Goal: Task Accomplishment & Management: Use online tool/utility

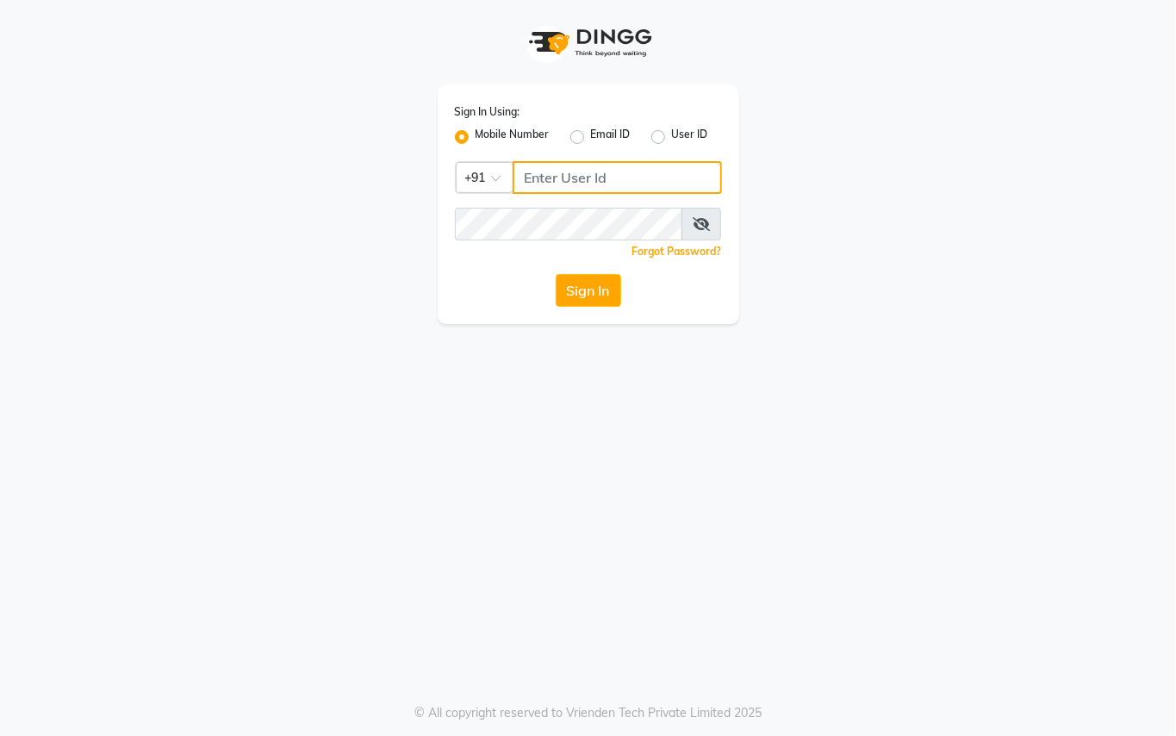
click at [594, 184] on input "Username" at bounding box center [617, 177] width 209 height 33
type input "76269672781"
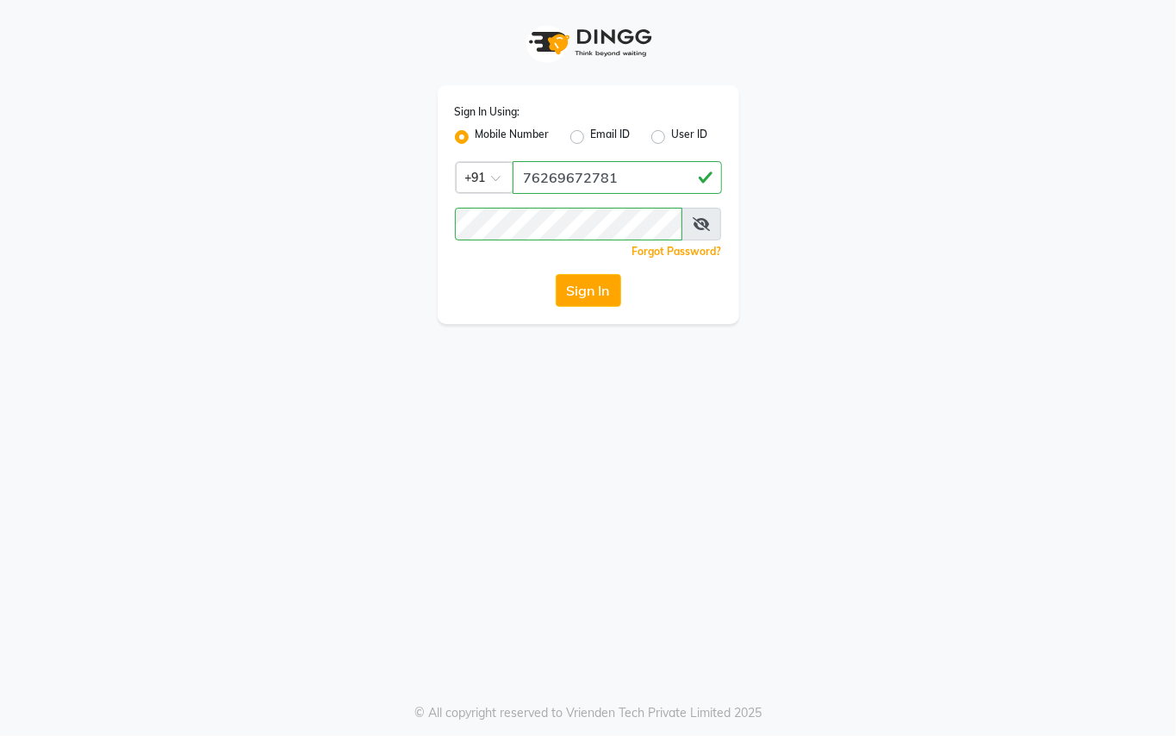
click at [594, 308] on div "Sign In Using: Mobile Number Email ID User ID Country Code × [PHONE_NUMBER] Rem…" at bounding box center [589, 204] width 302 height 239
click at [598, 295] on button "Sign In" at bounding box center [588, 290] width 65 height 33
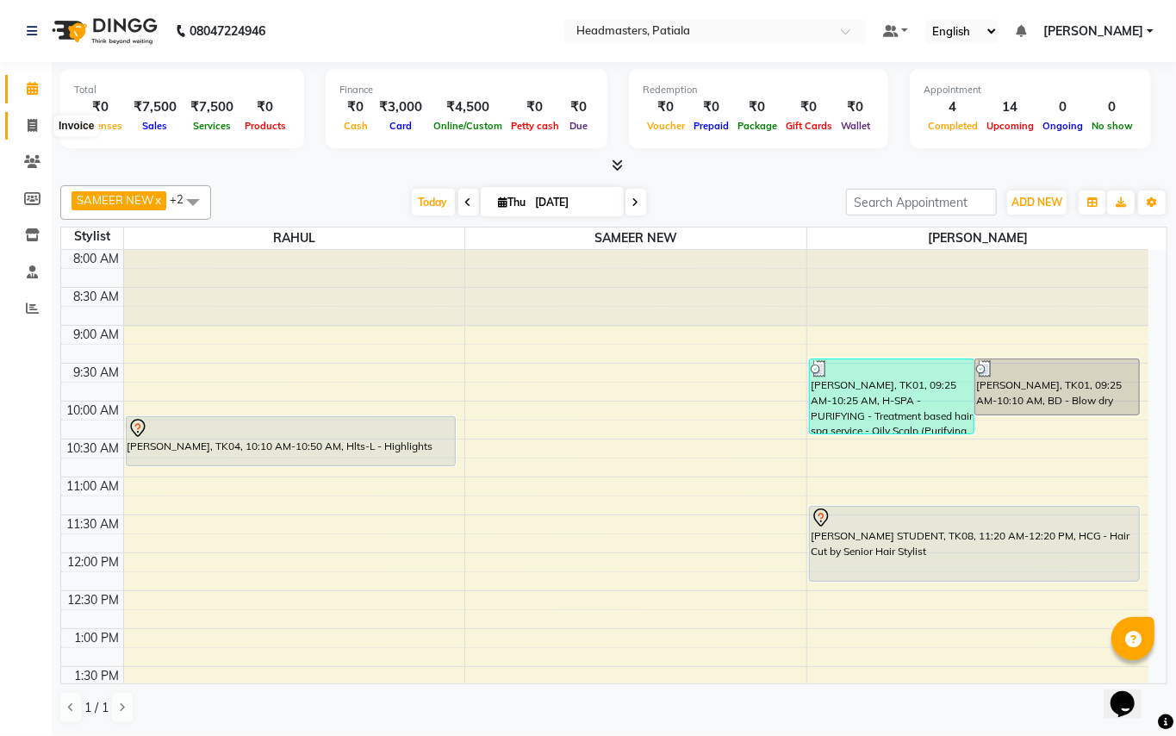
click at [29, 128] on icon at bounding box center [32, 125] width 9 height 13
select select "service"
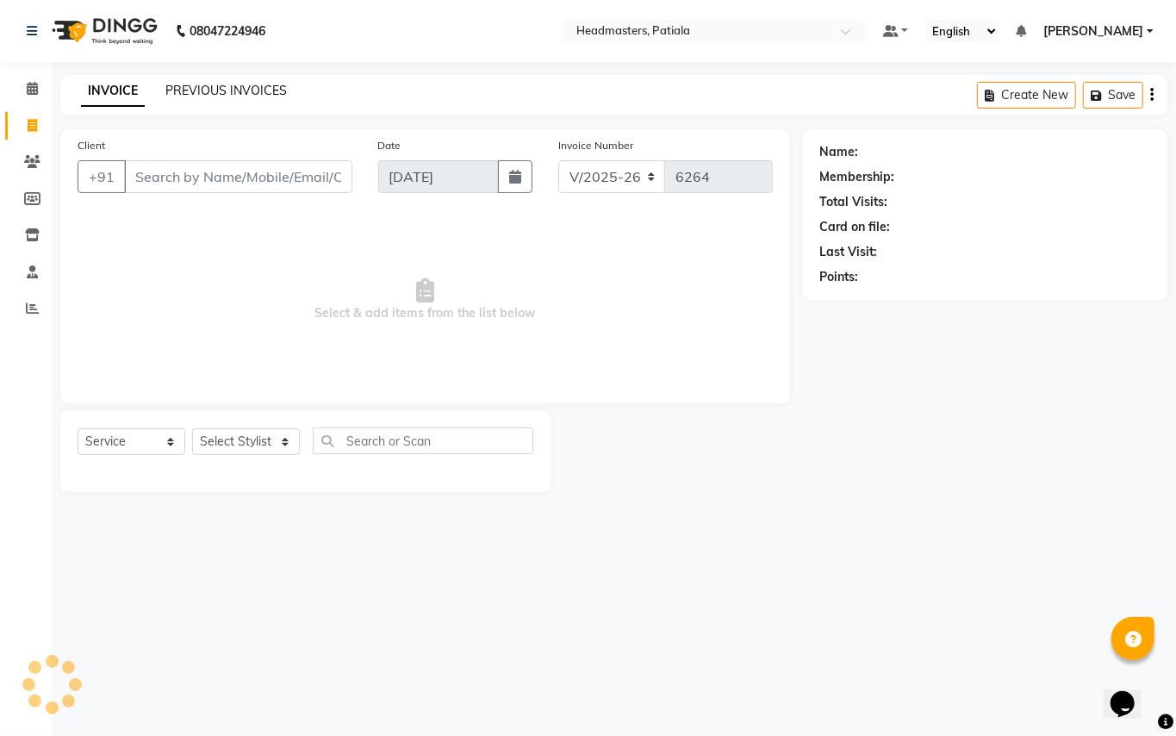
click at [228, 93] on link "PREVIOUS INVOICES" at bounding box center [225, 91] width 121 height 16
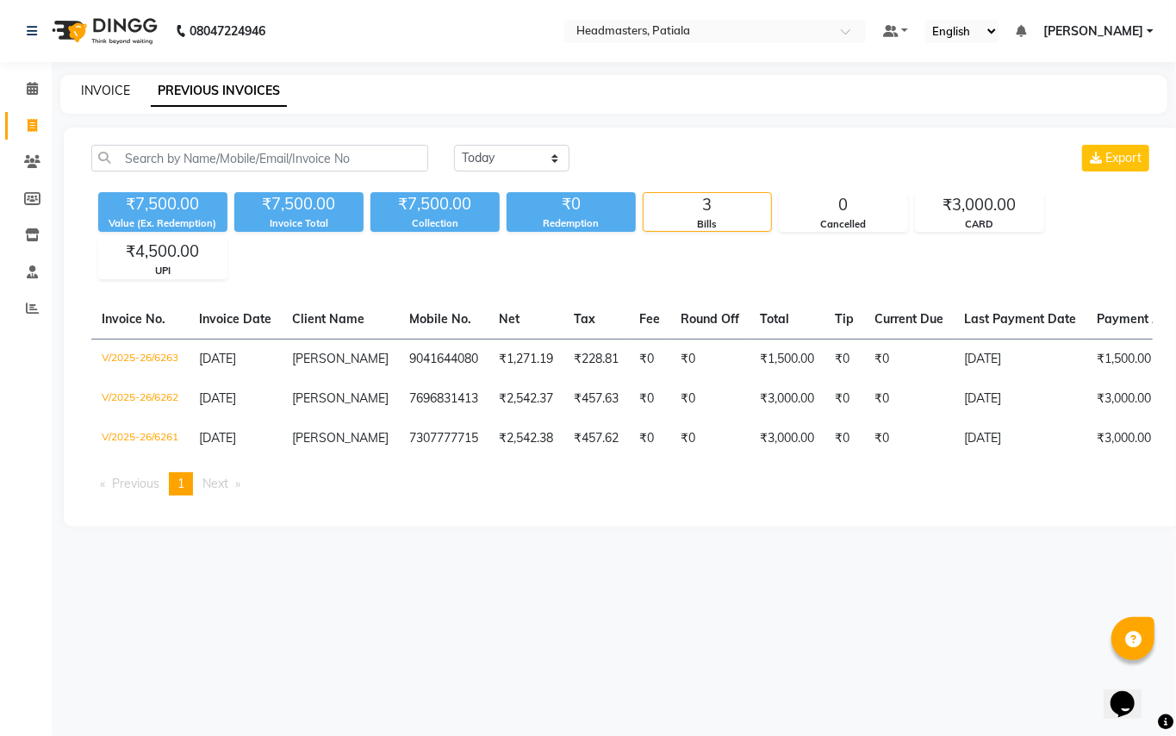
click at [110, 84] on link "INVOICE" at bounding box center [105, 91] width 49 height 16
select select "service"
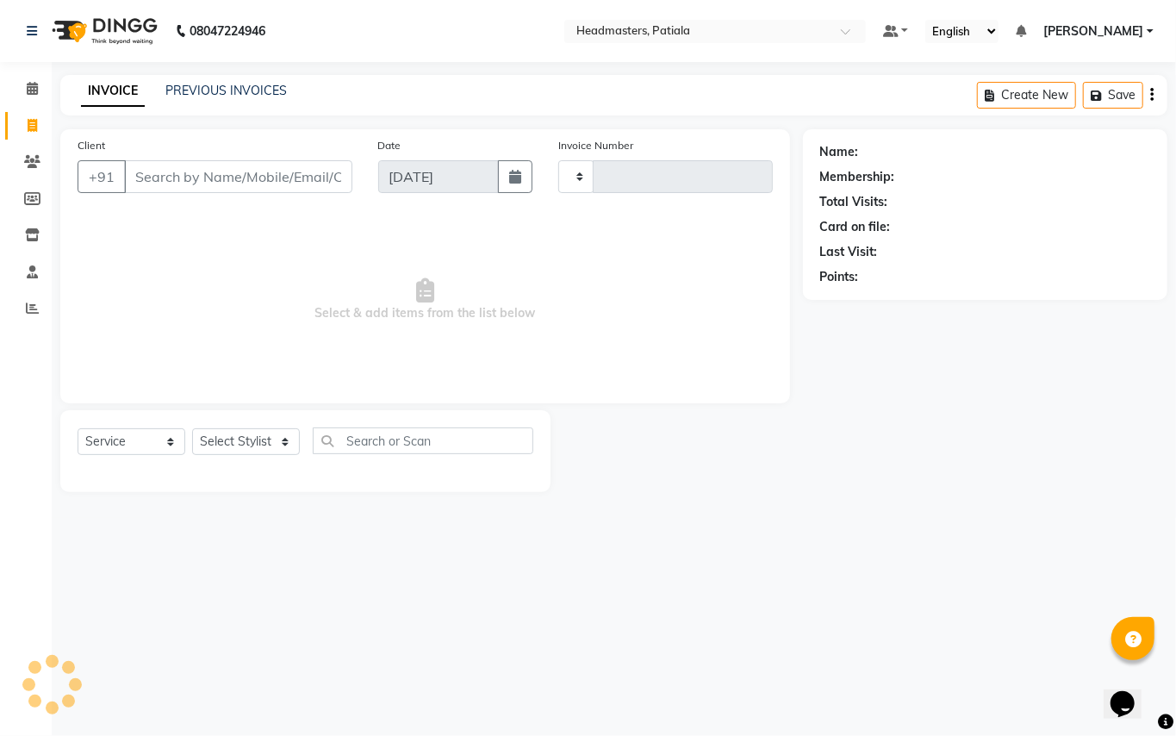
type input "6264"
select select "6602"
click at [252, 90] on link "PREVIOUS INVOICES" at bounding box center [225, 91] width 121 height 16
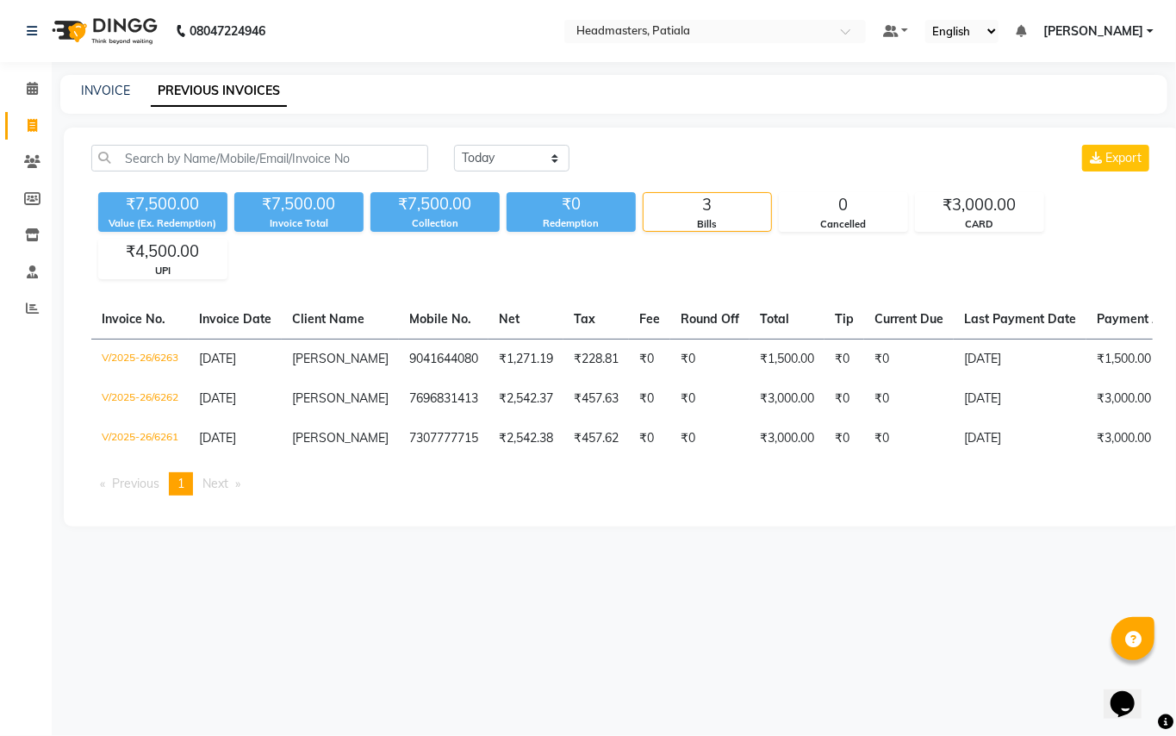
click at [252, 90] on link "PREVIOUS INVOICES" at bounding box center [219, 91] width 136 height 31
click at [426, 593] on div "08047224946 Select Location × Headmasters, Patiala Default Panel My Panel Engli…" at bounding box center [588, 368] width 1176 height 736
